Goal: Information Seeking & Learning: Understand process/instructions

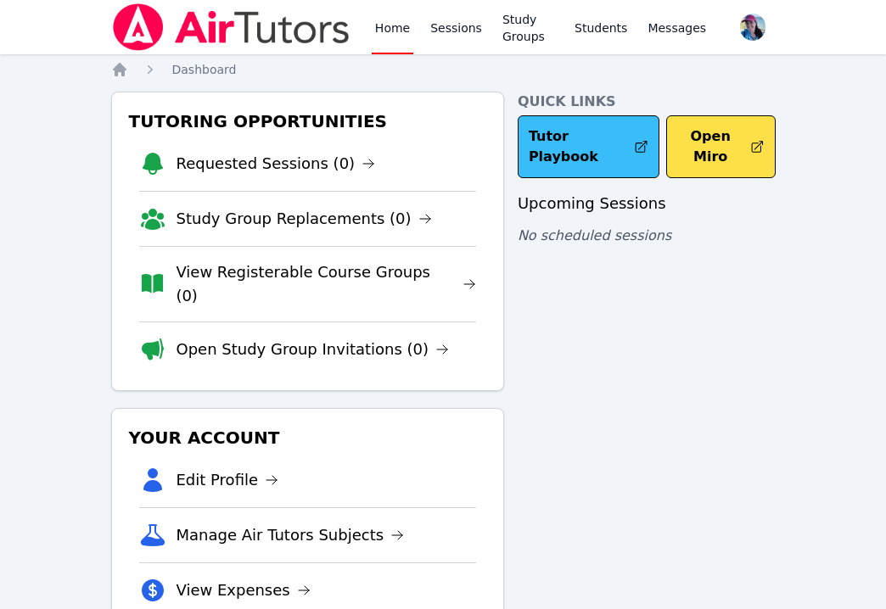
click at [560, 154] on link "Tutor Playbook" at bounding box center [589, 146] width 143 height 63
